Goal: Navigation & Orientation: Find specific page/section

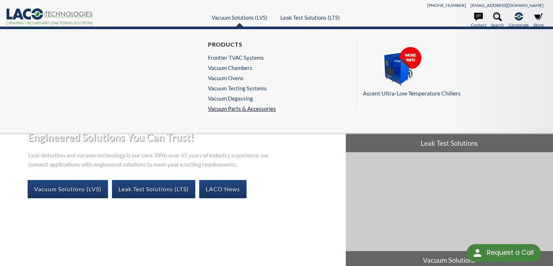
click at [250, 109] on link "Vacuum Parts & Accessories" at bounding box center [242, 108] width 68 height 7
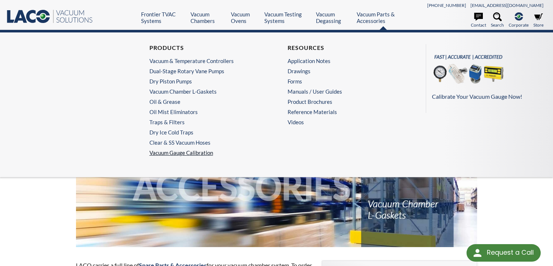
click at [201, 153] on link "Vacuum Gauge Calibration" at bounding box center [208, 152] width 116 height 7
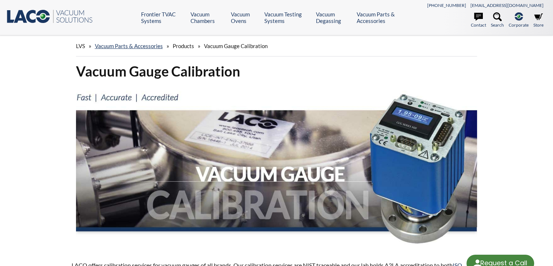
select select "Language Translate Widget"
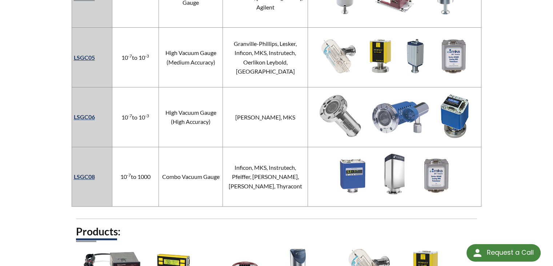
scroll to position [509, 0]
